Goal: Navigation & Orientation: Find specific page/section

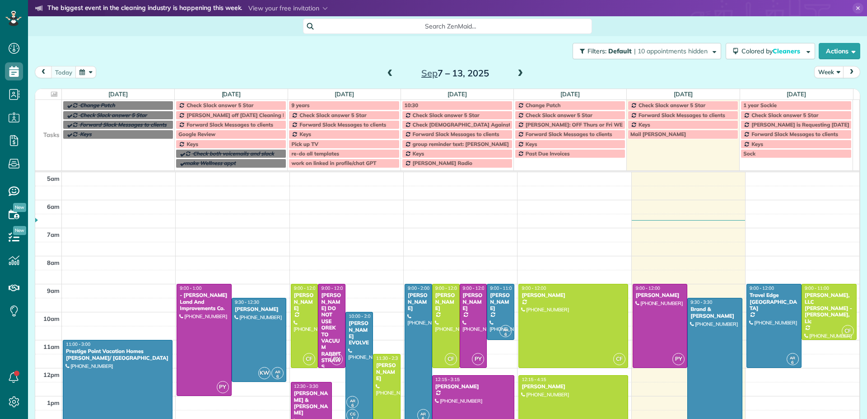
scroll to position [56, 0]
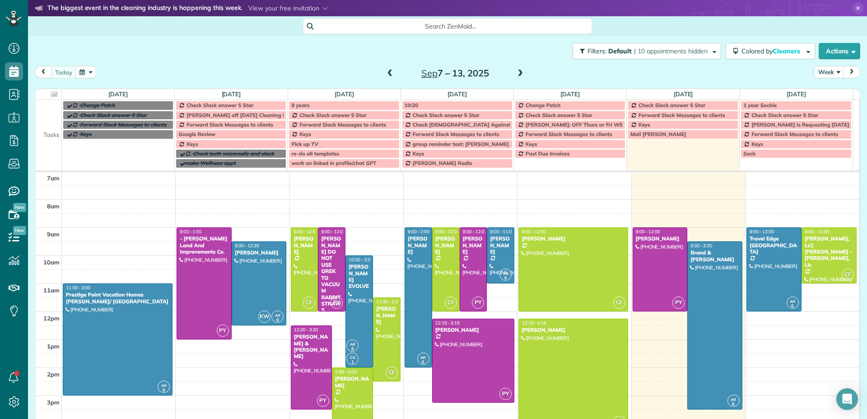
click at [387, 75] on span at bounding box center [390, 74] width 10 height 8
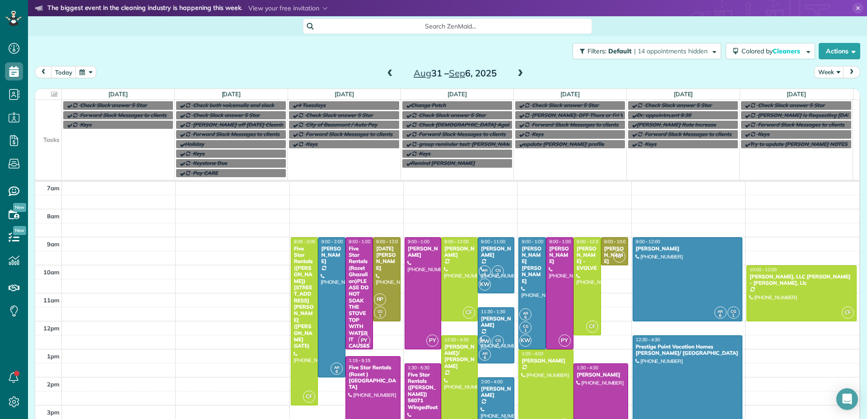
click at [386, 75] on span at bounding box center [390, 74] width 10 height 8
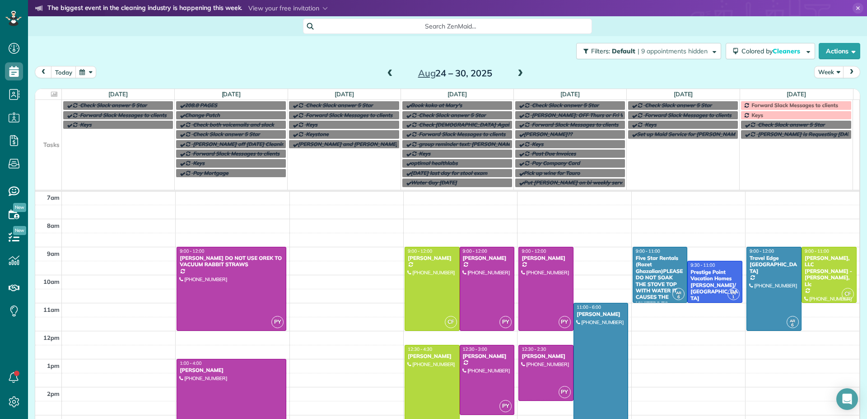
click at [517, 73] on span at bounding box center [521, 74] width 10 height 8
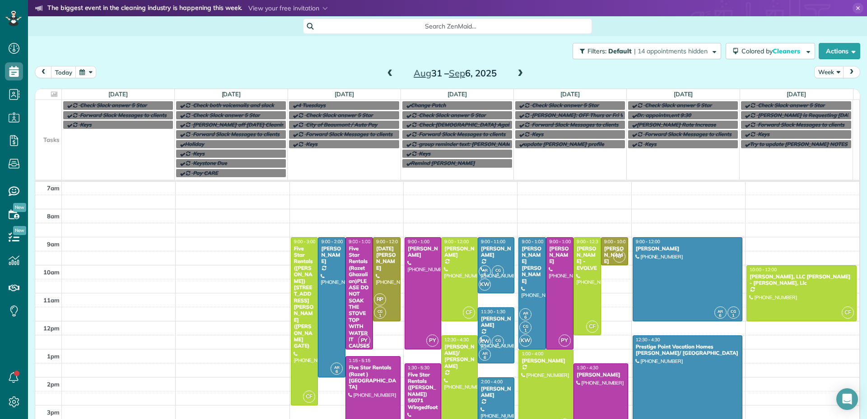
click at [387, 74] on span at bounding box center [390, 74] width 10 height 8
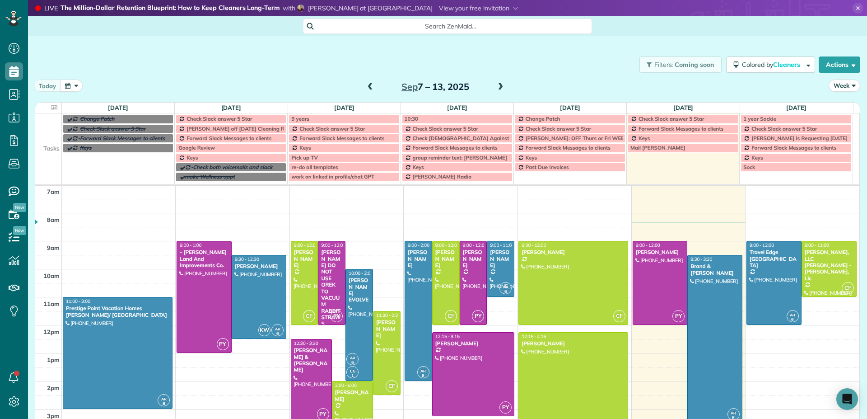
click at [366, 87] on span at bounding box center [371, 87] width 10 height 8
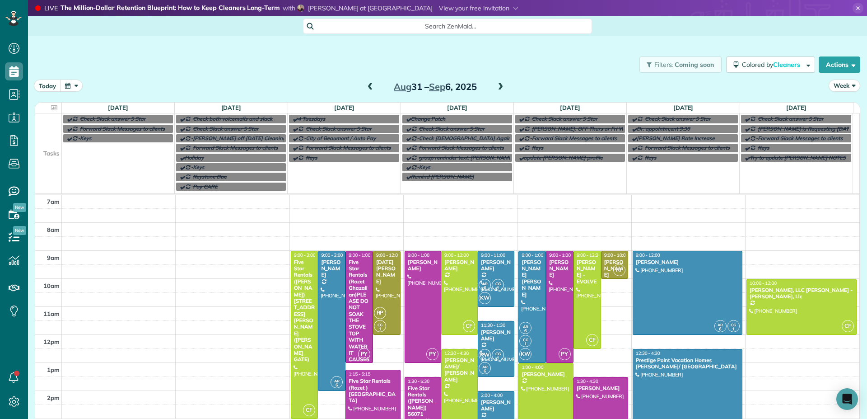
click at [499, 86] on span at bounding box center [501, 87] width 10 height 8
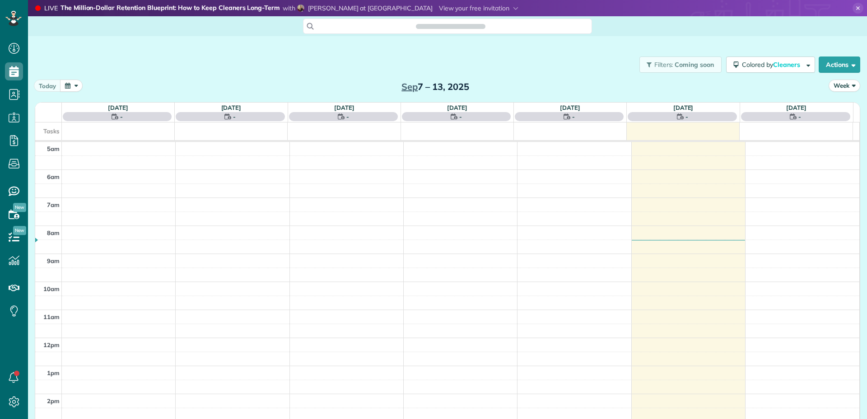
scroll to position [56, 0]
